Goal: Task Accomplishment & Management: Use online tool/utility

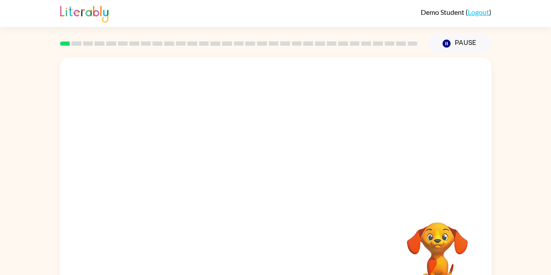
scroll to position [31, 0]
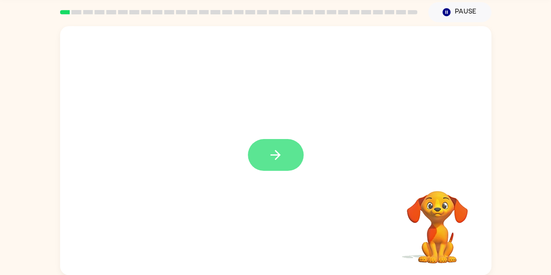
click at [272, 151] on icon "button" at bounding box center [275, 154] width 15 height 15
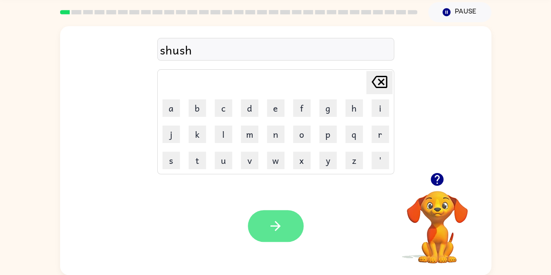
click at [271, 231] on icon "button" at bounding box center [275, 225] width 15 height 15
click at [279, 224] on icon "button" at bounding box center [275, 225] width 15 height 15
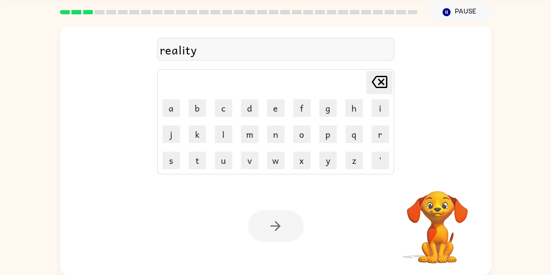
click at [279, 228] on div at bounding box center [276, 226] width 56 height 32
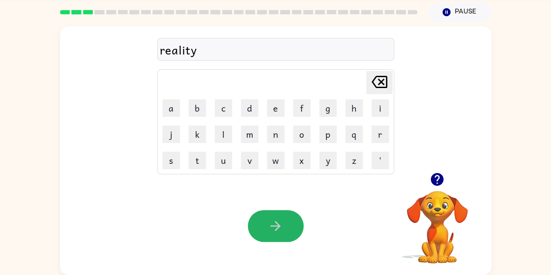
click at [270, 220] on icon "button" at bounding box center [275, 225] width 15 height 15
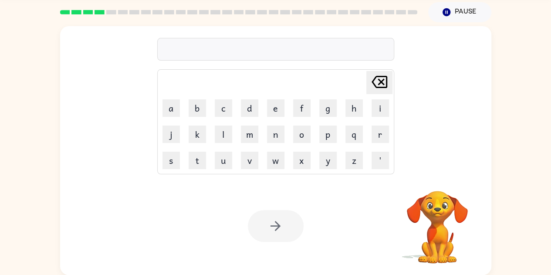
click at [270, 220] on div at bounding box center [276, 226] width 56 height 32
click at [451, 12] on button "Pause Pause" at bounding box center [459, 12] width 63 height 20
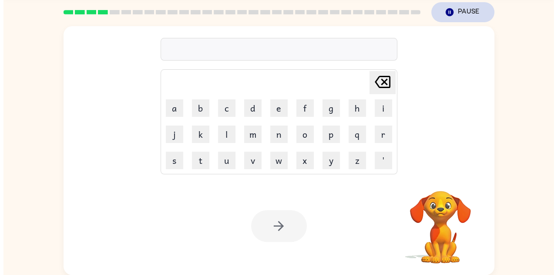
scroll to position [0, 0]
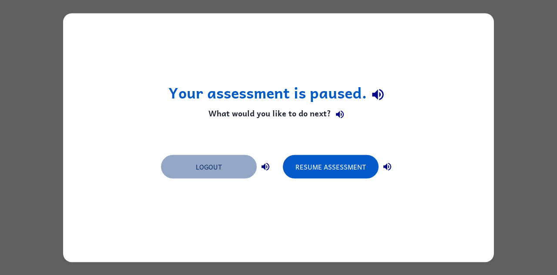
click at [223, 173] on button "Logout" at bounding box center [209, 167] width 96 height 24
